Goal: Transaction & Acquisition: Download file/media

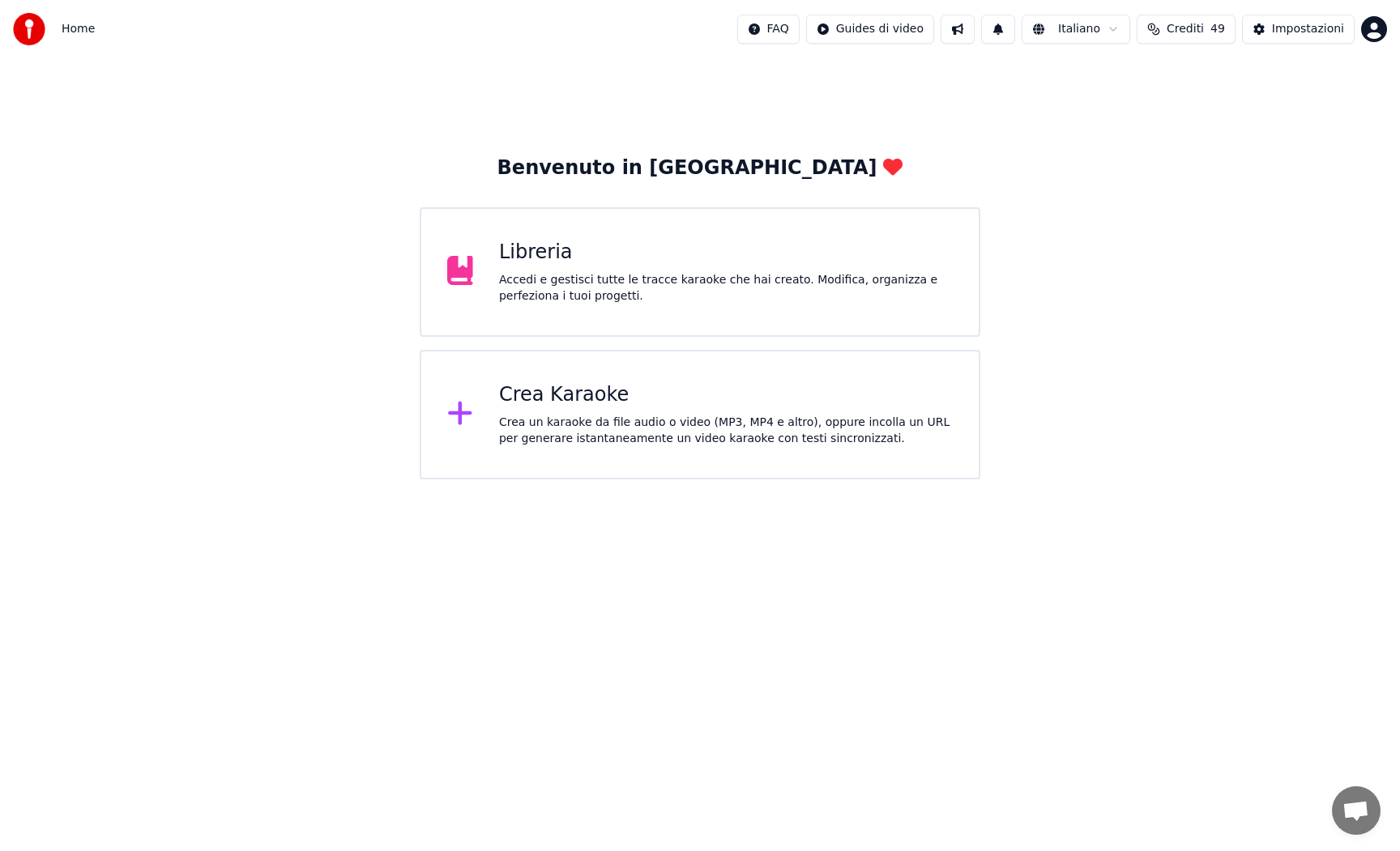
click at [499, 278] on div "Accedi e gestisci tutte le tracce karaoke che hai creato. Modifica, organizza e…" at bounding box center [726, 288] width 454 height 33
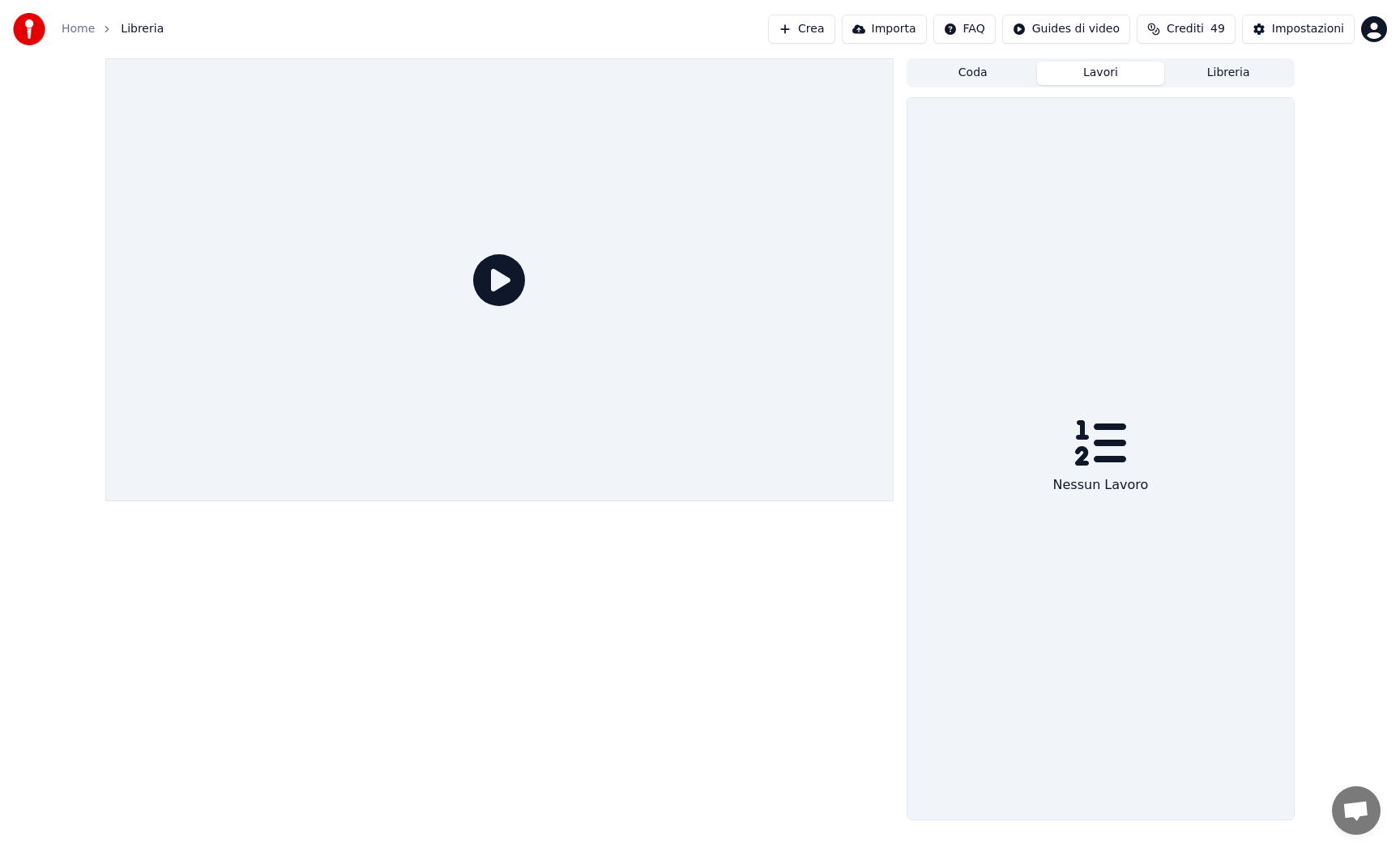
click at [1090, 69] on button "Lavori" at bounding box center [1101, 73] width 128 height 23
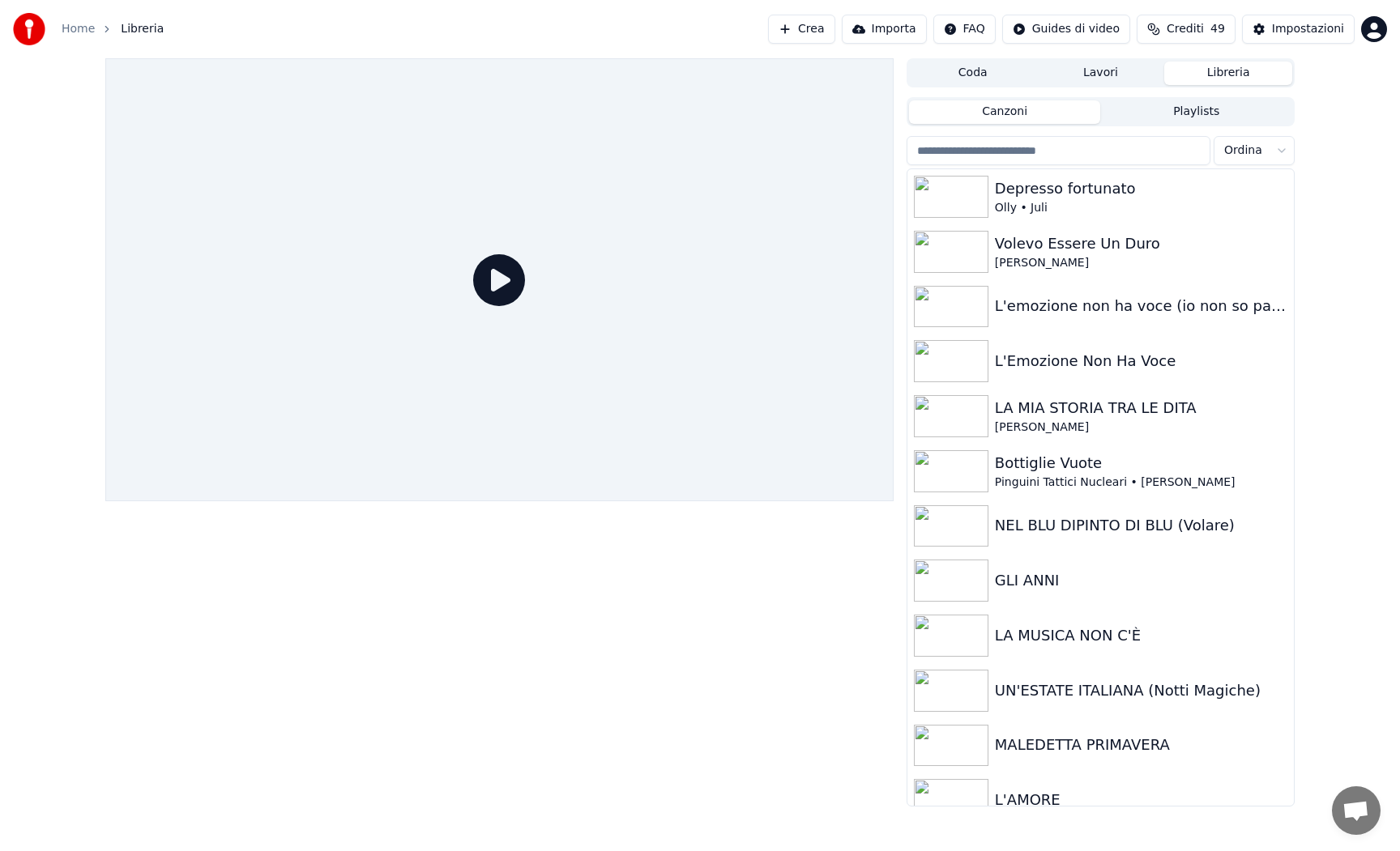
click at [1194, 75] on button "Libreria" at bounding box center [1228, 73] width 128 height 23
click at [1052, 251] on div "Volevo Essere Un Duro" at bounding box center [1132, 243] width 276 height 23
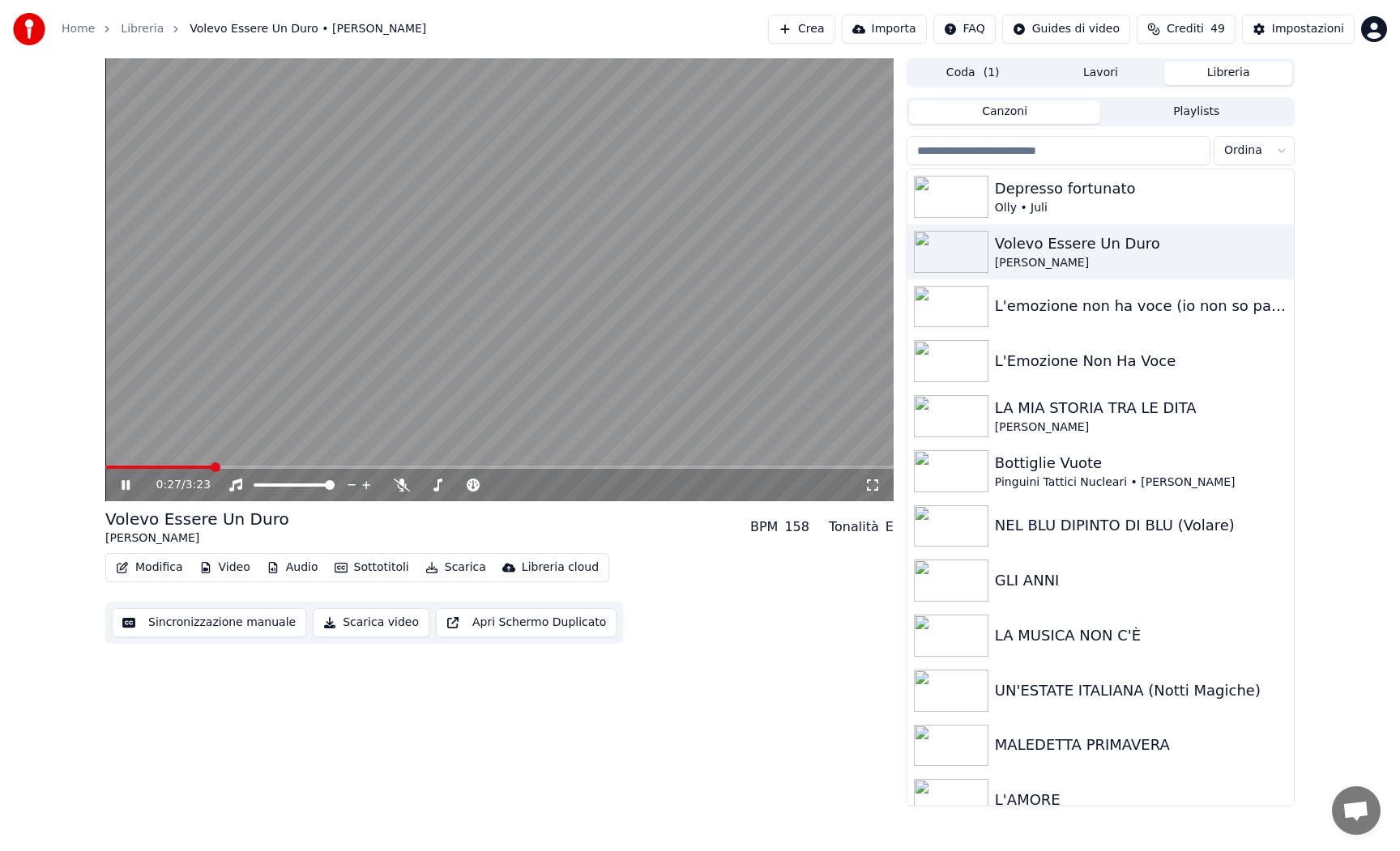
click at [125, 485] on icon at bounding box center [126, 485] width 8 height 10
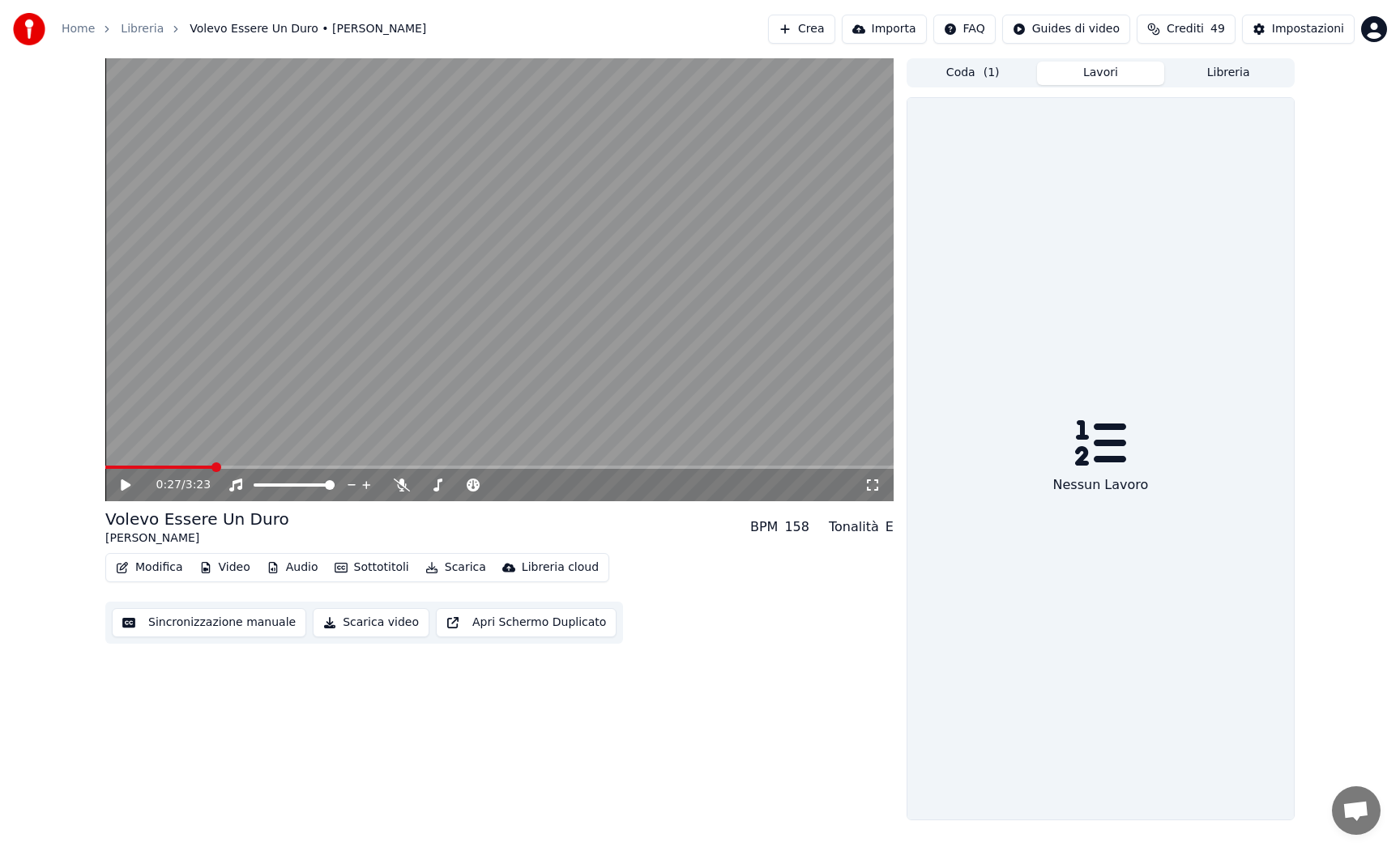
click at [1133, 72] on button "Lavori" at bounding box center [1101, 73] width 128 height 23
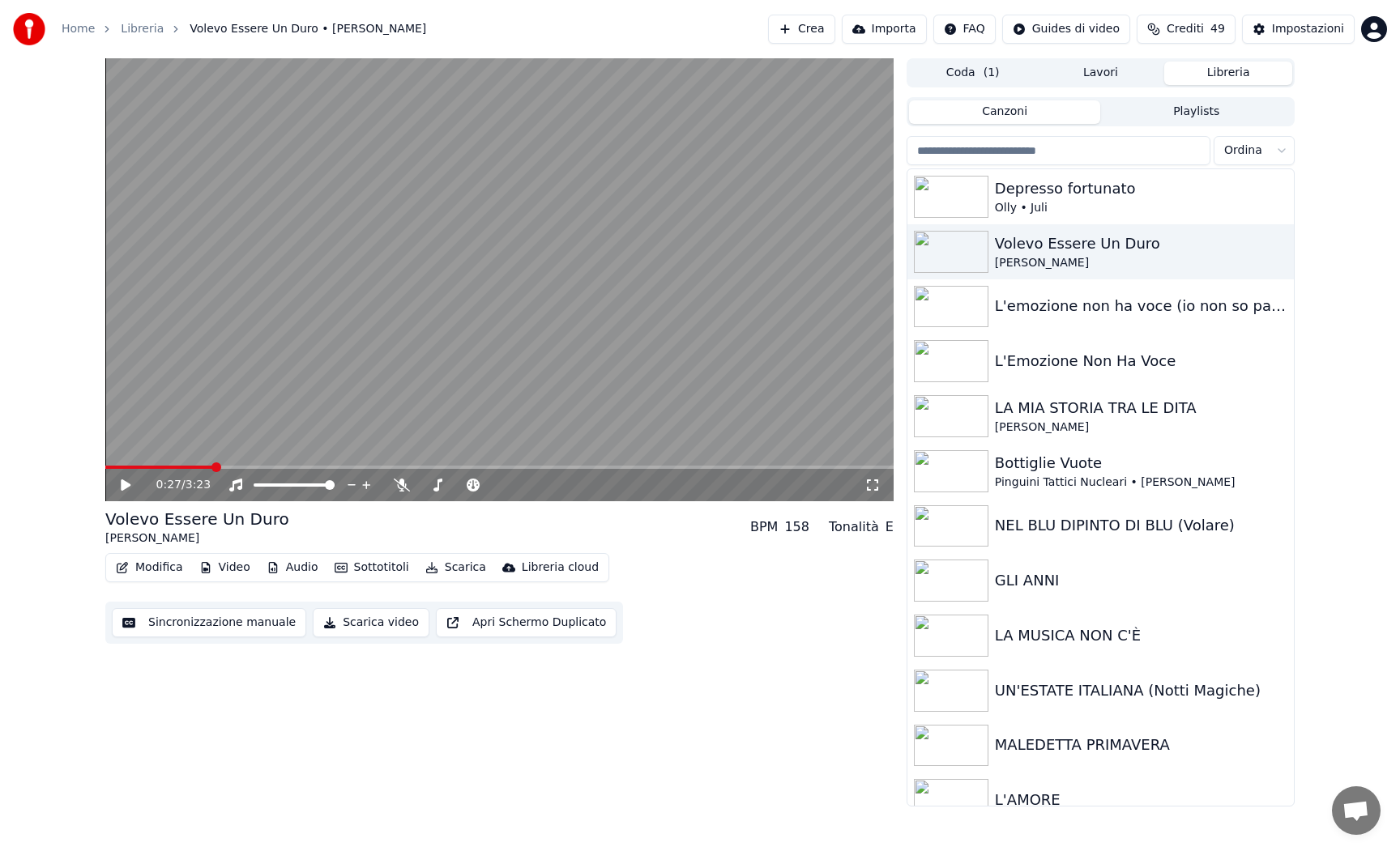
click at [1213, 78] on button "Libreria" at bounding box center [1228, 73] width 128 height 23
click at [1282, 150] on html "Home Libreria Volevo Essere Un Duro • [PERSON_NAME] Crea Importa FAQ Guides di …" at bounding box center [700, 425] width 1400 height 851
click at [1370, 150] on html "Home Libreria Volevo Essere Un Duro • [PERSON_NAME] Crea Importa FAQ Guides di …" at bounding box center [700, 425] width 1400 height 851
click at [1280, 197] on icon "button" at bounding box center [1279, 196] width 3 height 12
click at [1274, 279] on div "Apri Directory" at bounding box center [1285, 278] width 164 height 26
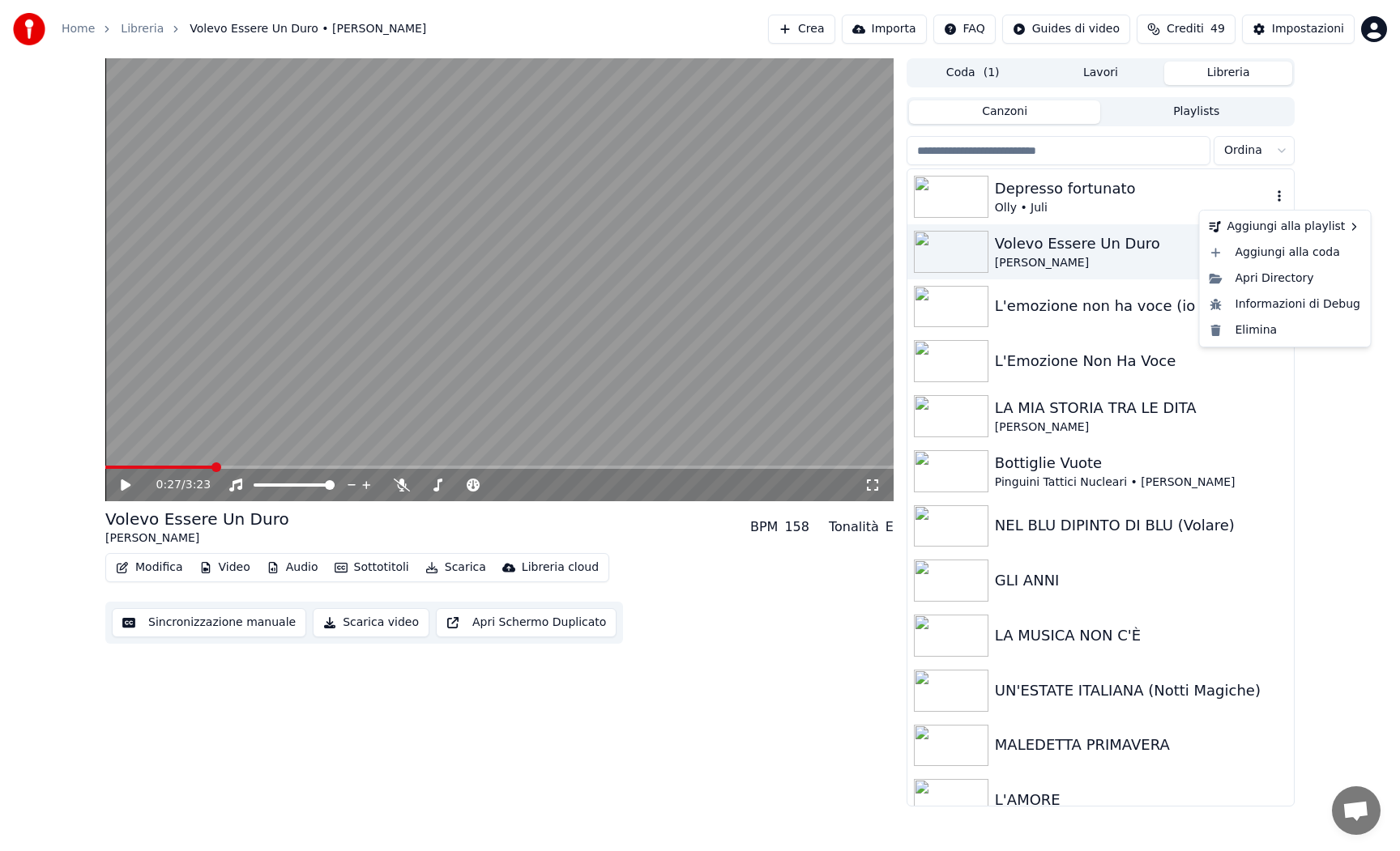
click at [1277, 193] on icon "button" at bounding box center [1279, 195] width 16 height 13
click at [1366, 179] on div "0:27 / 3:23 Volevo Essere Un Duro [PERSON_NAME] BPM 158 Tonalità E Modifica Vid…" at bounding box center [700, 433] width 1400 height 749
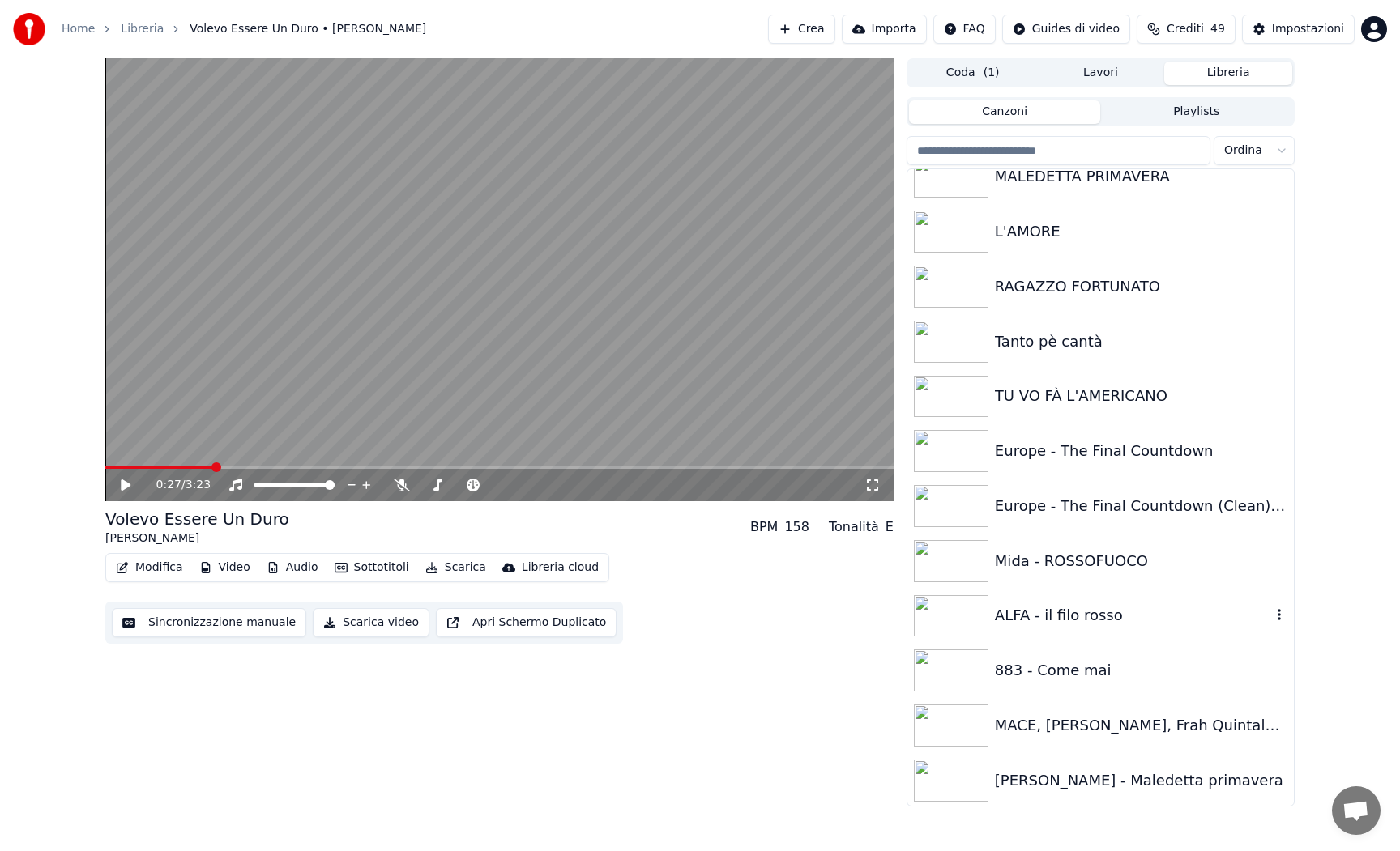
scroll to position [558, 0]
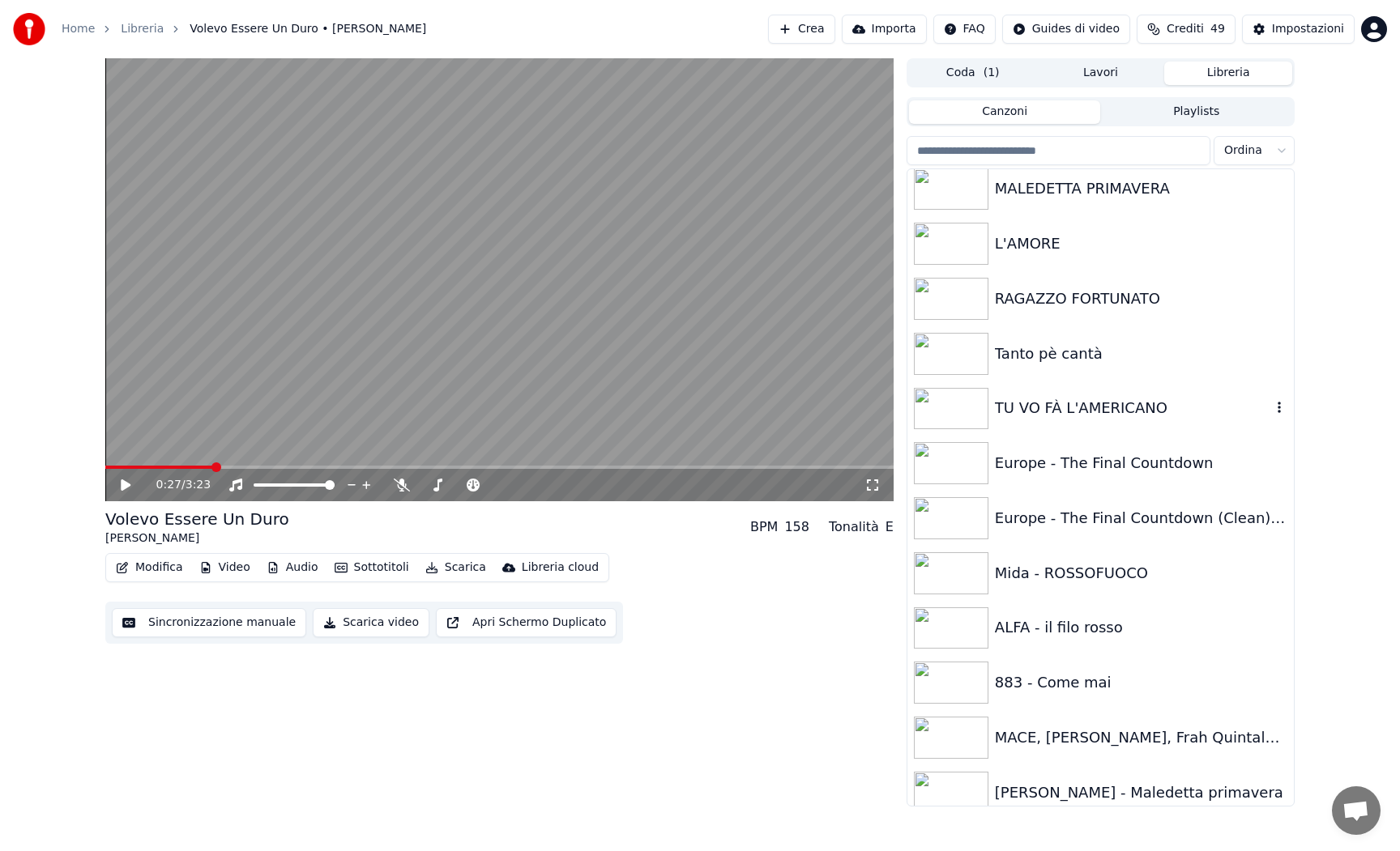
click at [975, 408] on img at bounding box center [951, 409] width 75 height 42
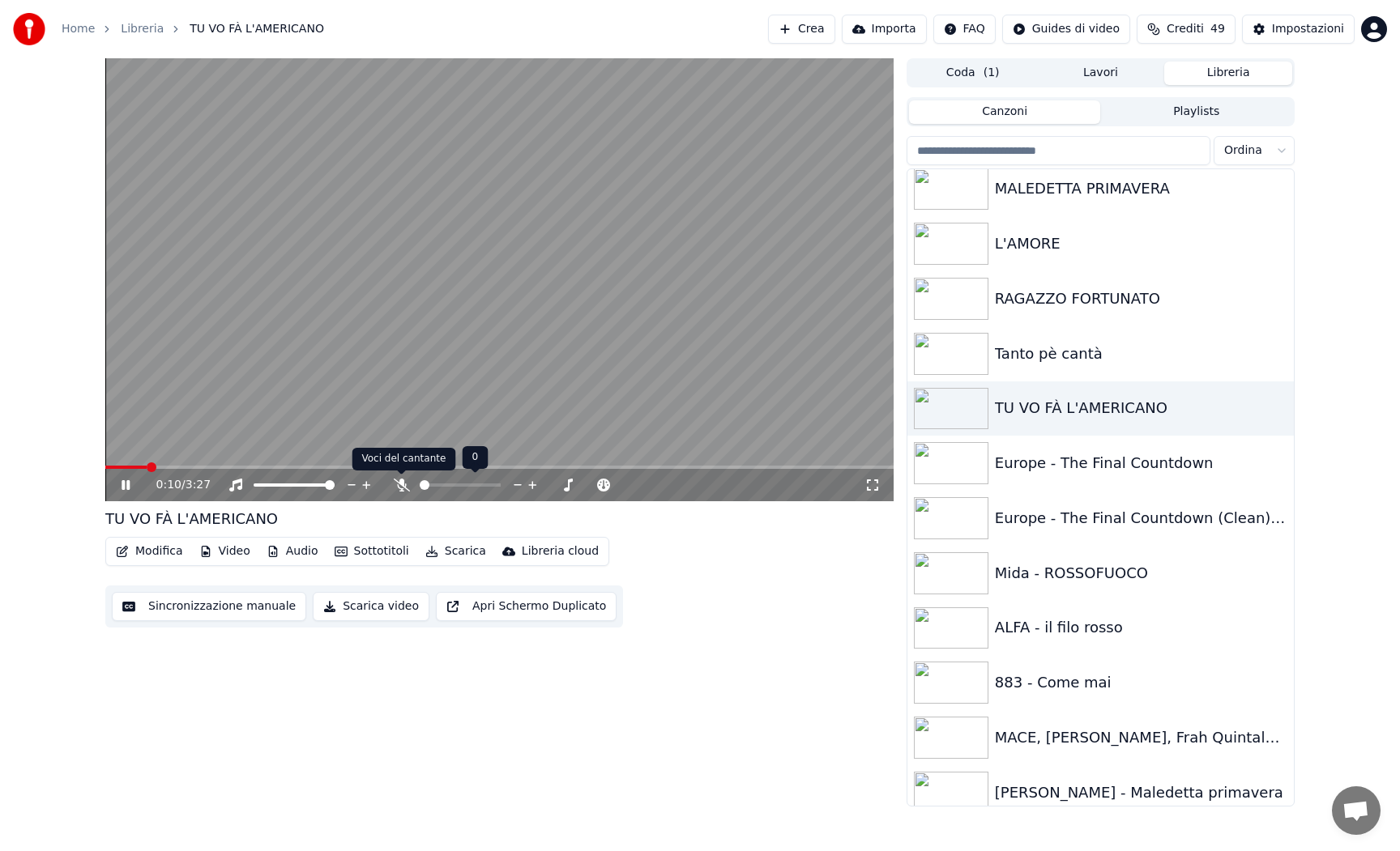
click at [399, 480] on icon at bounding box center [401, 485] width 16 height 13
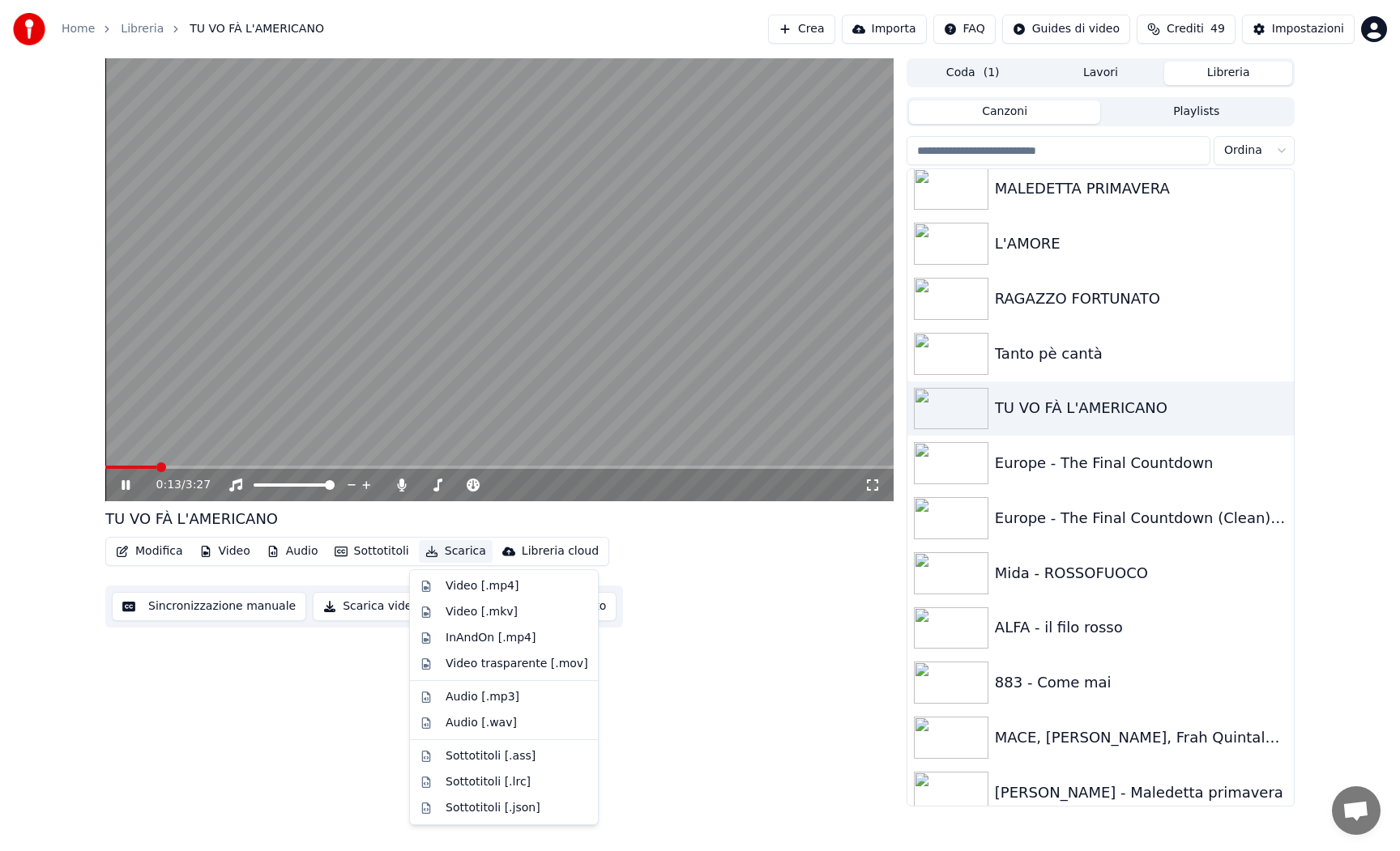
click at [460, 553] on button "Scarica" at bounding box center [455, 551] width 74 height 23
click at [464, 589] on div "Video [.mp4]" at bounding box center [481, 586] width 73 height 16
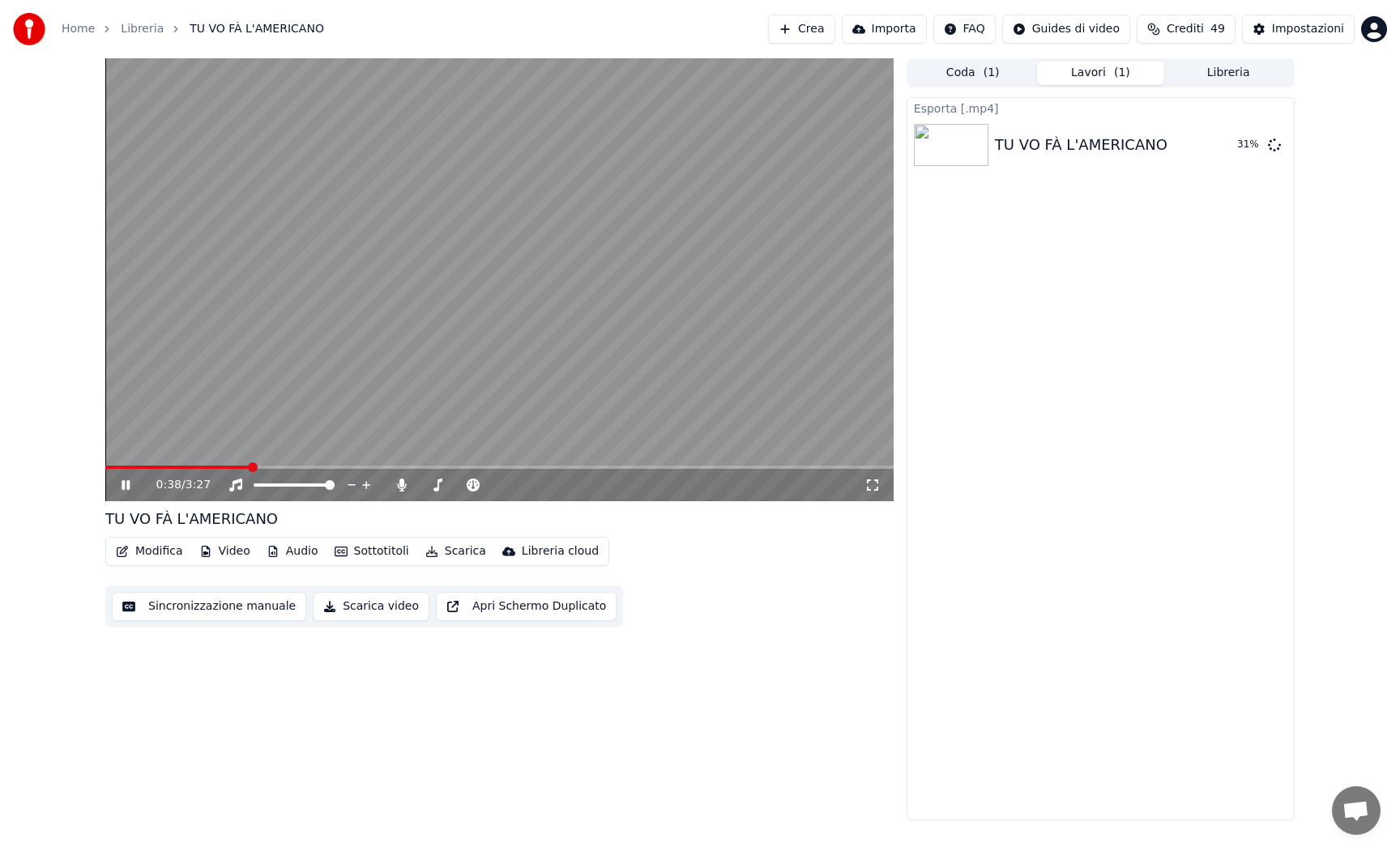
click at [126, 485] on icon at bounding box center [137, 485] width 38 height 13
click at [1225, 144] on button "Mostra" at bounding box center [1228, 145] width 66 height 29
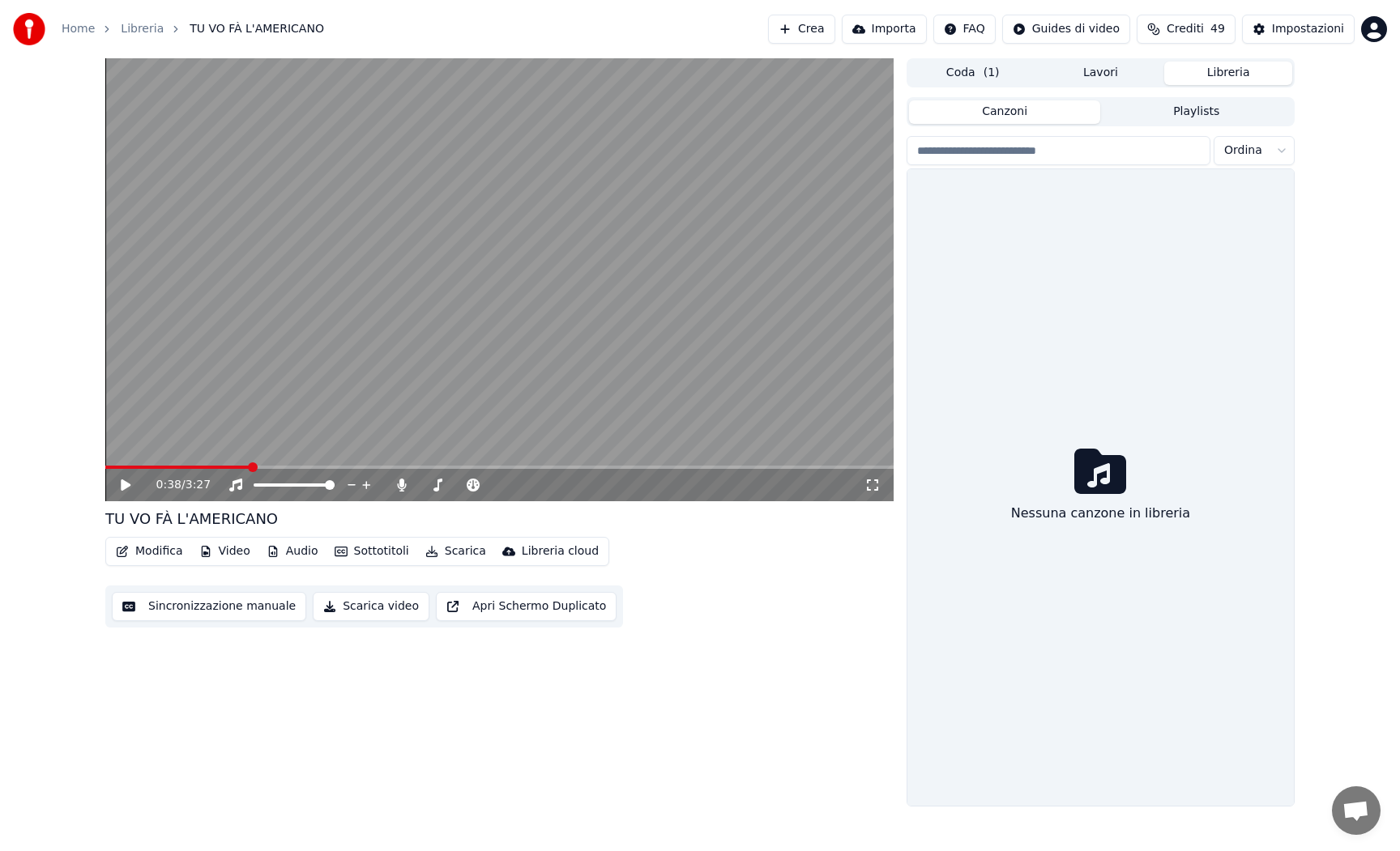
click at [1244, 70] on button "Libreria" at bounding box center [1228, 73] width 128 height 23
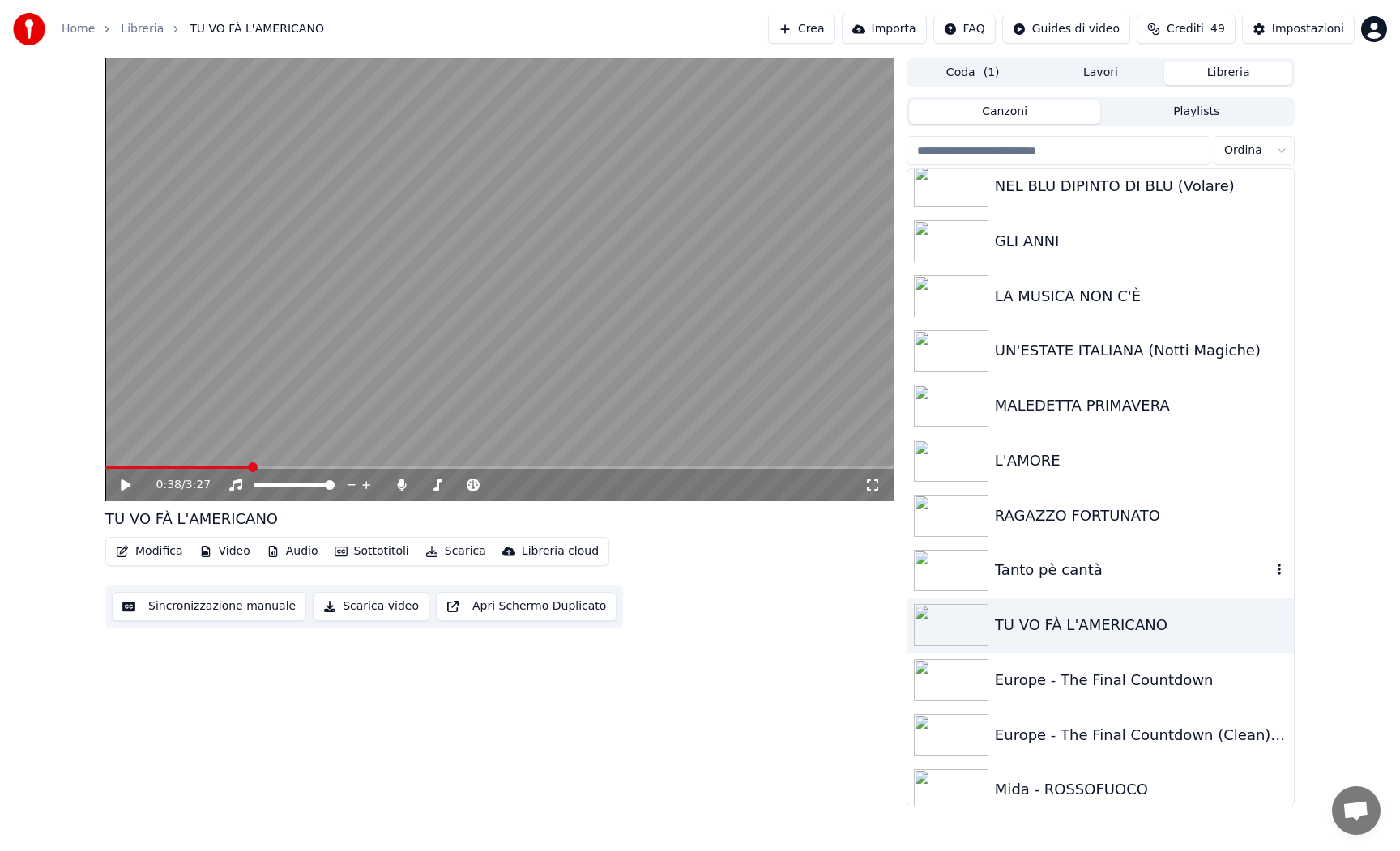
scroll to position [395, 0]
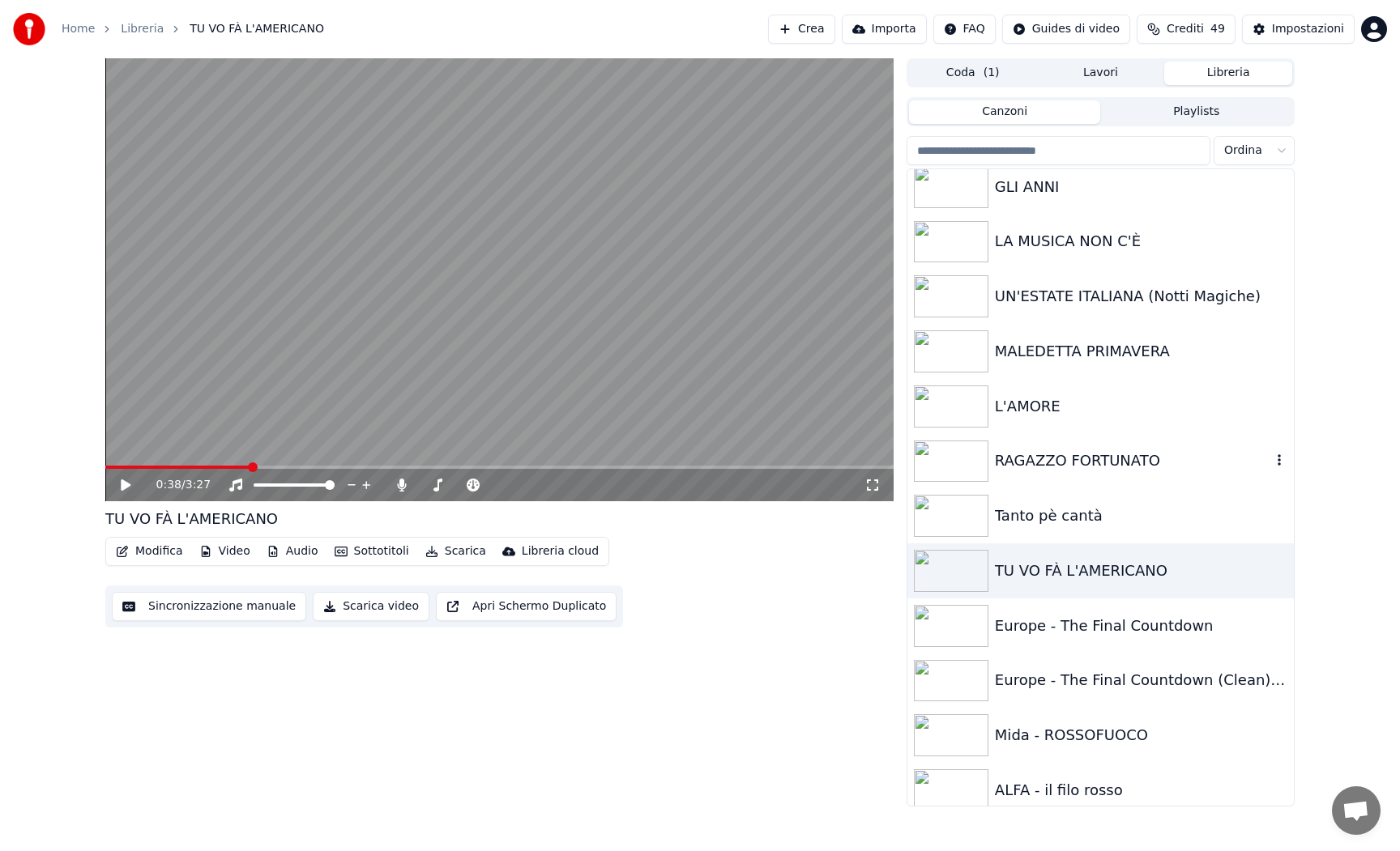
click at [943, 456] on img at bounding box center [951, 461] width 75 height 42
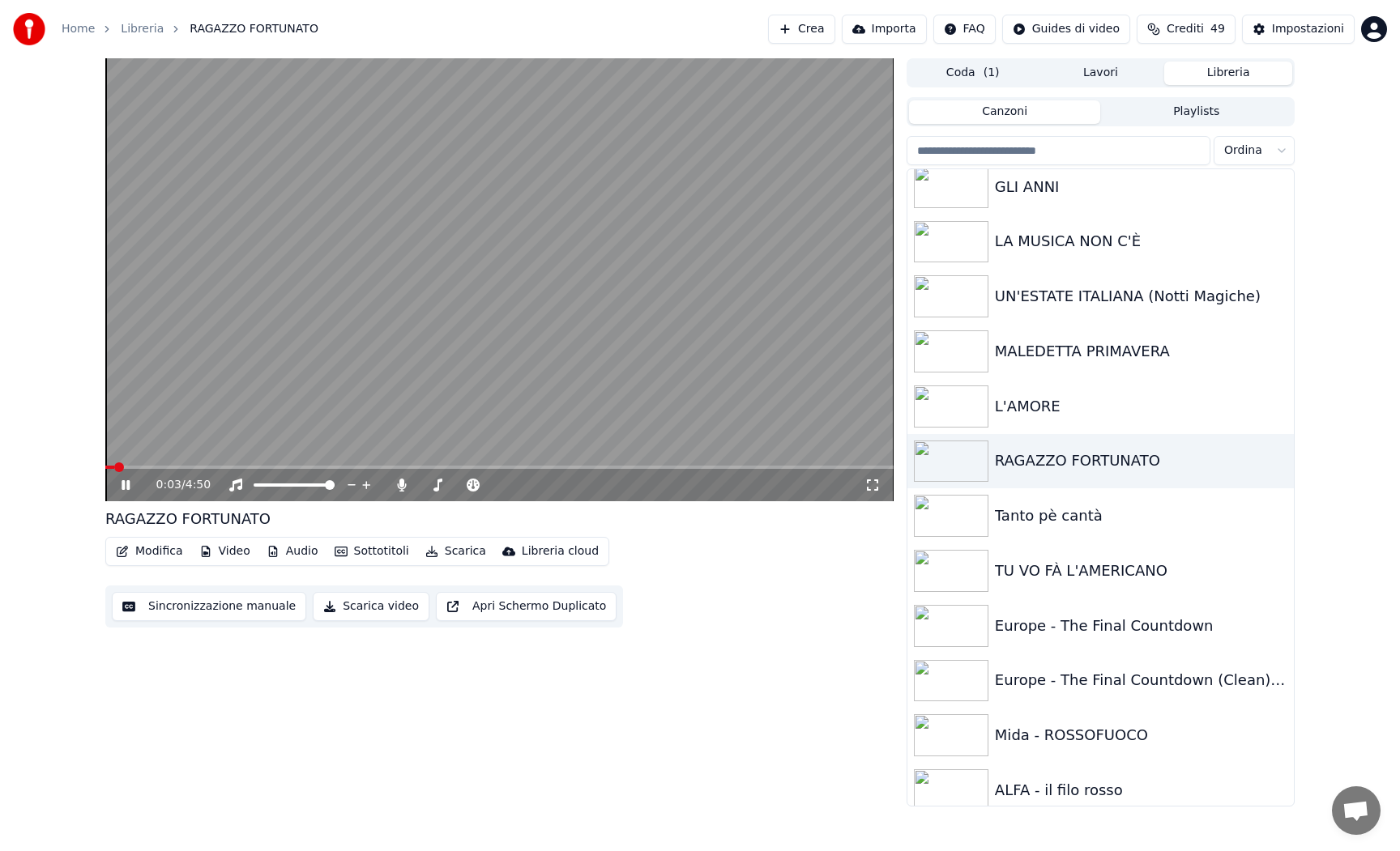
click at [123, 486] on icon at bounding box center [126, 485] width 8 height 10
